Goal: Understand process/instructions

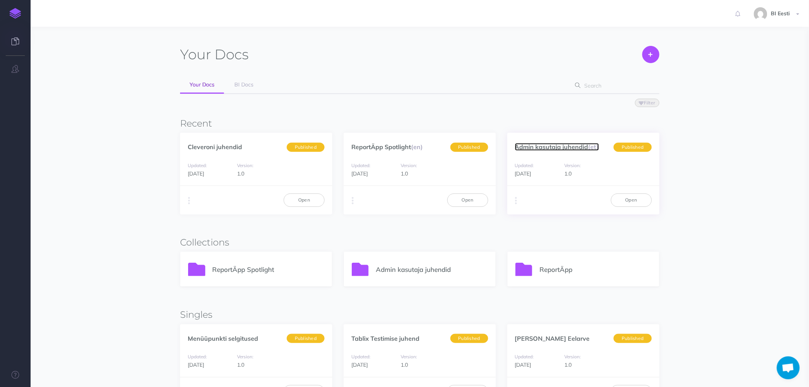
click at [579, 146] on link "Admin kasutaja juhendid (et)" at bounding box center [557, 147] width 84 height 8
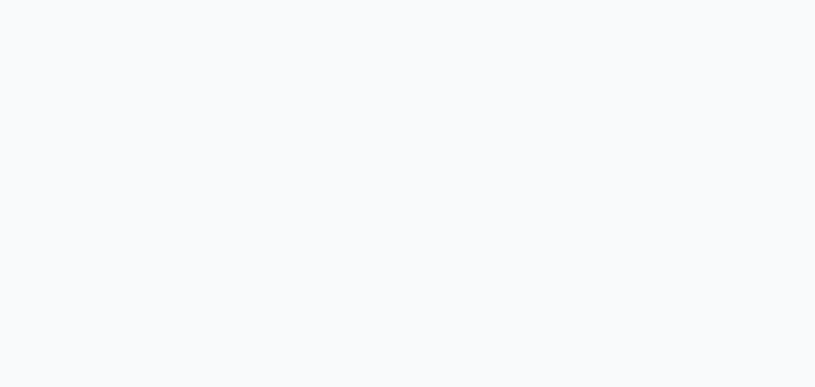
select select "et"
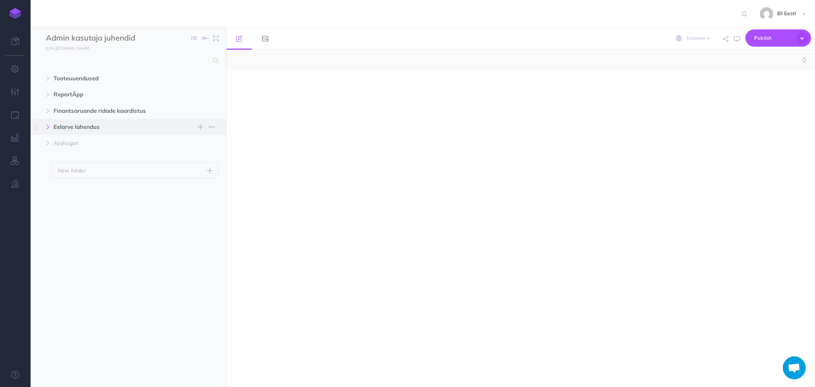
click at [51, 128] on button "button" at bounding box center [48, 126] width 14 height 9
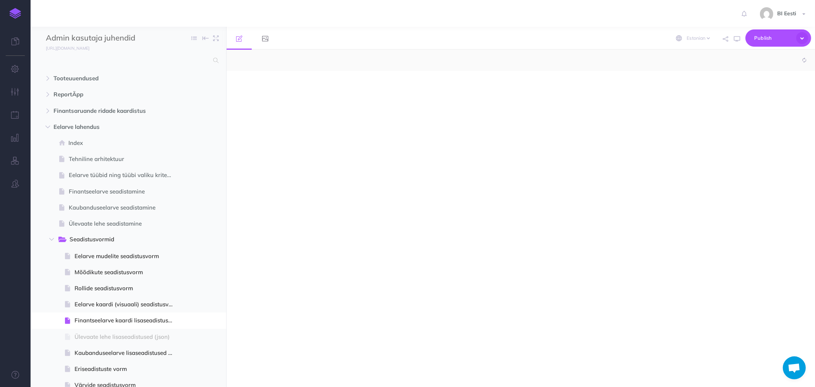
select select "null"
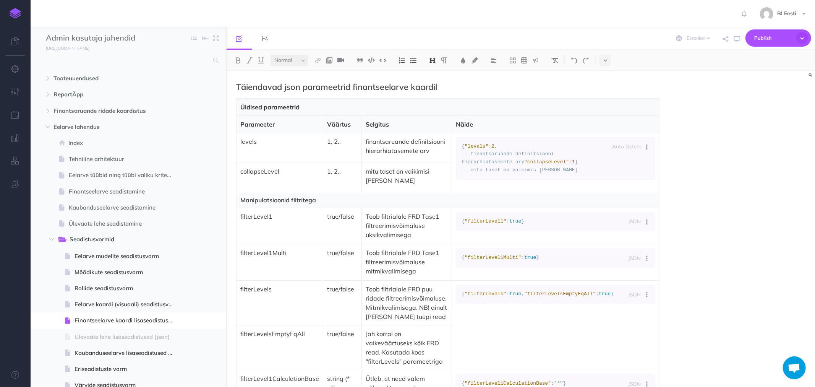
scroll to position [202, 0]
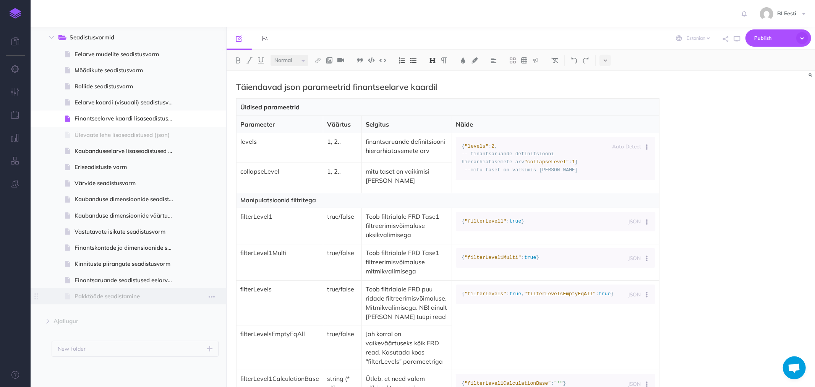
click at [94, 294] on span "Pakktööde seadistamine" at bounding box center [128, 296] width 106 height 9
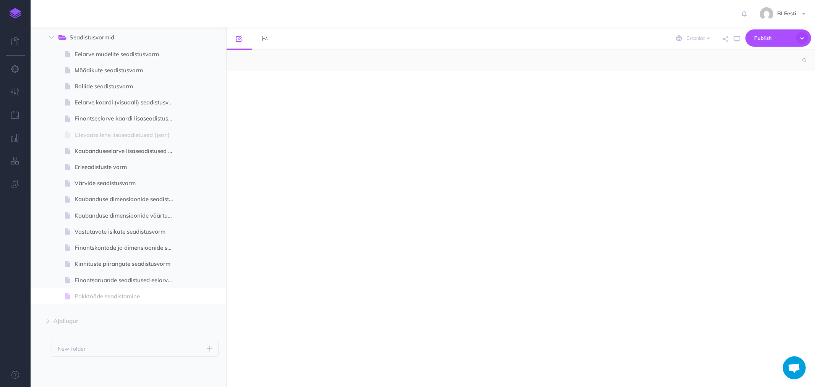
select select "null"
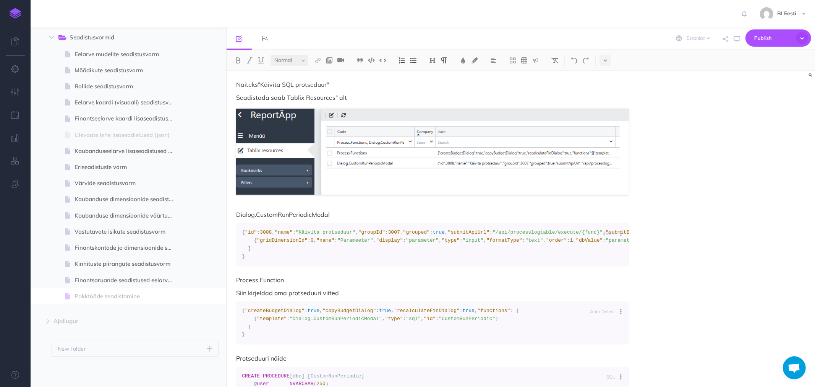
scroll to position [212, 0]
click at [358, 142] on img at bounding box center [432, 151] width 393 height 86
click at [358, 154] on img at bounding box center [432, 151] width 393 height 86
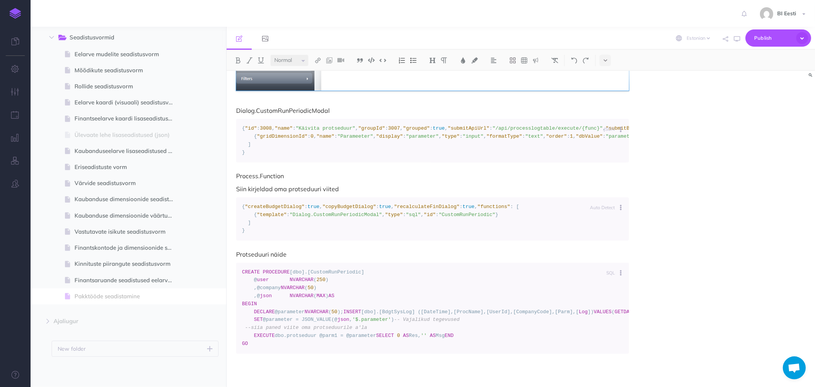
scroll to position [510, 0]
drag, startPoint x: 236, startPoint y: 171, endPoint x: 286, endPoint y: 175, distance: 50.6
click at [286, 175] on div "Siia kirja pakktööde seadistamise juhised Siia saab juurde seadistada funktsioo…" at bounding box center [433, 71] width 412 height 632
copy p "Process.Function"
drag, startPoint x: 248, startPoint y: 292, endPoint x: 233, endPoint y: 205, distance: 89.1
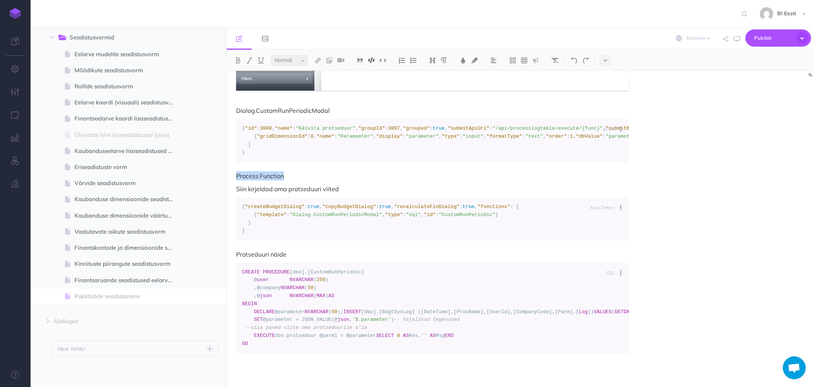
click at [233, 205] on div "Siia kirja pakktööde seadistamise juhised Siia saab juurde seadistada funktsioo…" at bounding box center [433, 71] width 412 height 632
copy code "{ "createBudgetDialog" : true , "copyBudgetDialog" : true , "recalculateFinDial…"
click at [346, 186] on p "Siin kirjeldad oma protseduuri viited" at bounding box center [432, 188] width 393 height 9
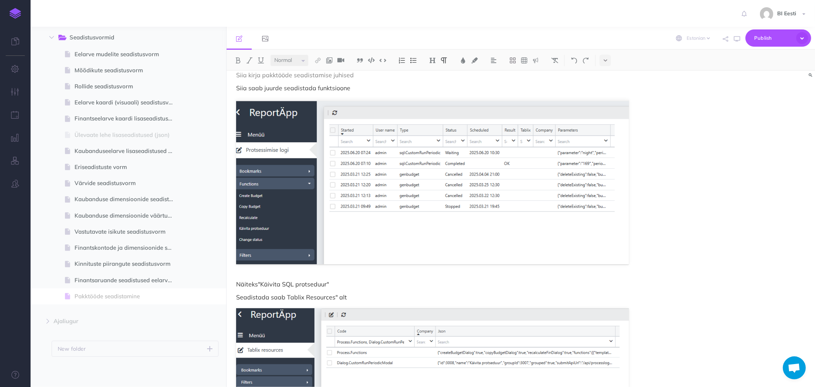
scroll to position [0, 0]
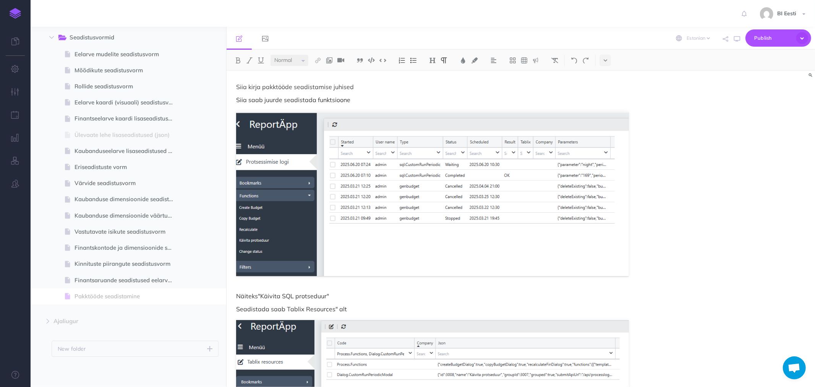
click at [690, 216] on div "Siia kirja pakktööde seadistamise juhised Siia saab juurde seadistada funktsioo…" at bounding box center [521, 229] width 589 height 316
click at [270, 236] on img at bounding box center [432, 193] width 393 height 165
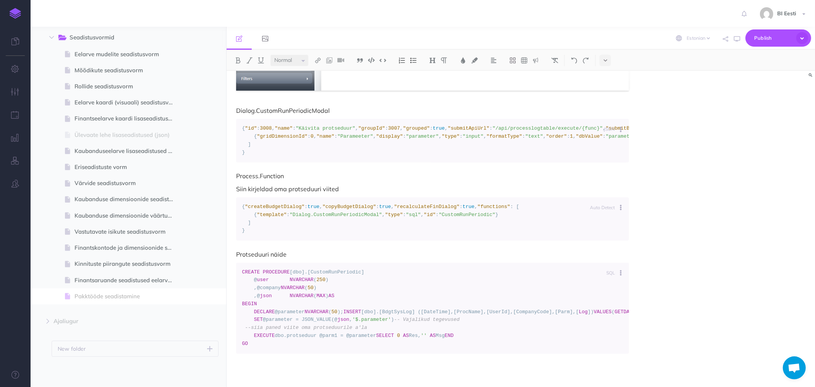
scroll to position [467, 0]
click at [288, 180] on p "Process.Function" at bounding box center [432, 175] width 393 height 9
click at [767, 37] on span "Publish" at bounding box center [774, 38] width 38 height 12
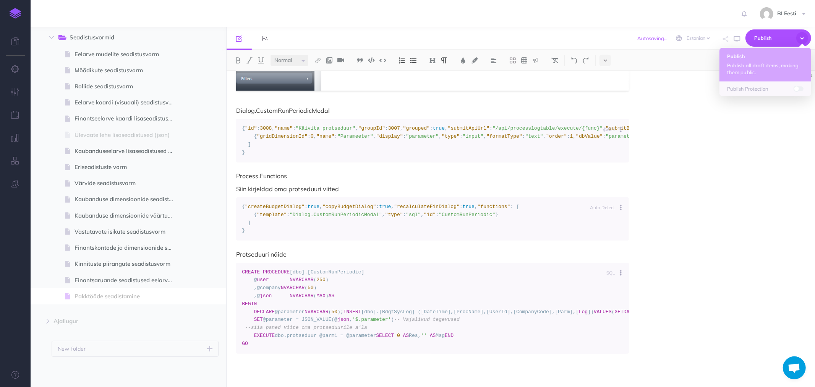
click at [742, 64] on p "Publish all draft items, making them public." at bounding box center [766, 69] width 76 height 14
